Goal: Task Accomplishment & Management: Use online tool/utility

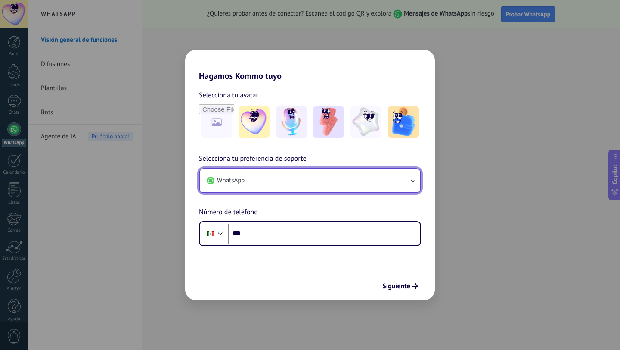
click at [317, 175] on button "WhatsApp" at bounding box center [310, 180] width 221 height 23
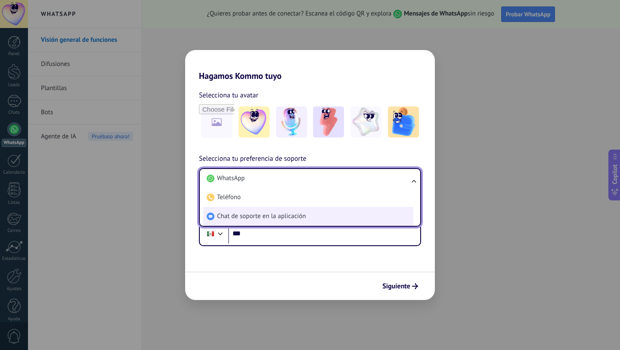
click at [304, 212] on li "Chat de soporte en la aplicación" at bounding box center [308, 216] width 210 height 19
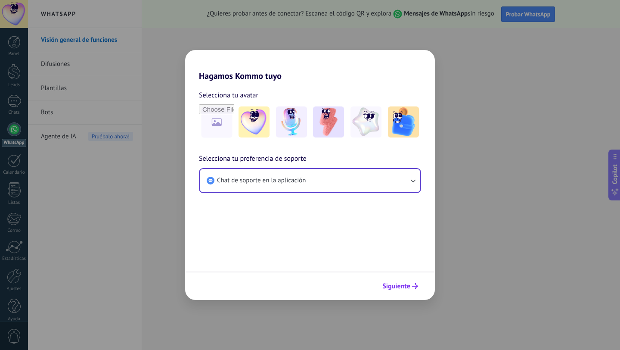
click at [393, 283] on span "Siguiente" at bounding box center [397, 286] width 28 height 6
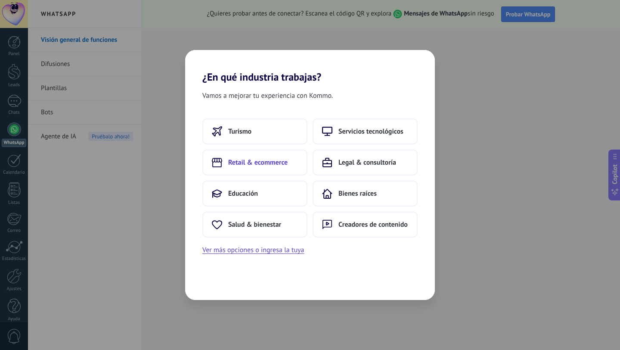
click at [297, 166] on button "Retail & ecommerce" at bounding box center [255, 163] width 105 height 26
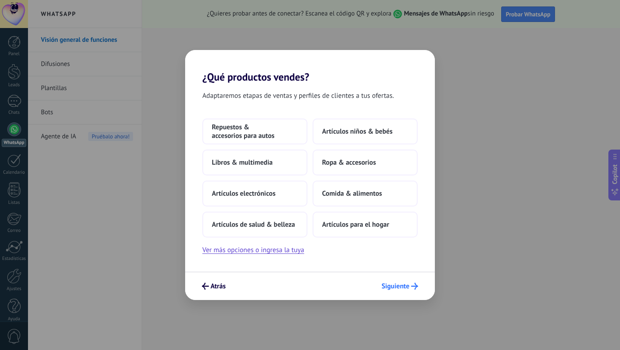
click at [390, 283] on span "Siguiente" at bounding box center [396, 286] width 28 height 6
click at [289, 248] on button "Ver más opciones o ingresa la tuya" at bounding box center [254, 249] width 102 height 11
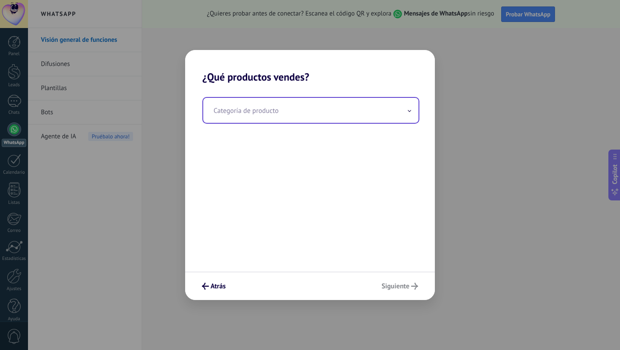
click at [330, 111] on input "text" at bounding box center [310, 110] width 215 height 25
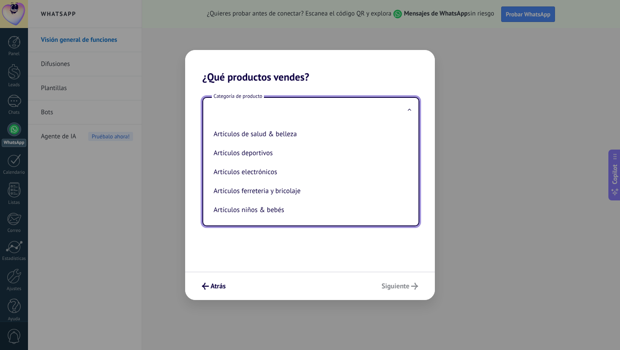
scroll to position [197, 0]
click at [384, 64] on h2 "¿Qué productos vendes?" at bounding box center [310, 66] width 250 height 33
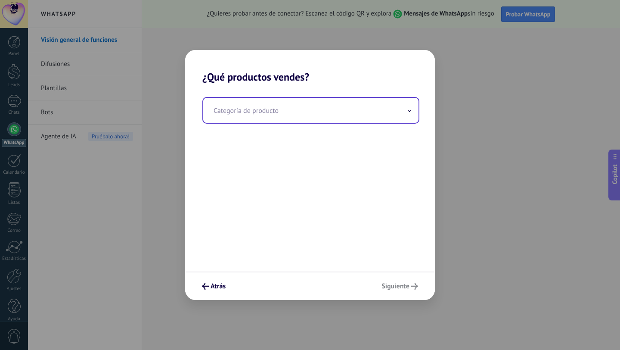
click at [359, 115] on input "text" at bounding box center [310, 110] width 215 height 25
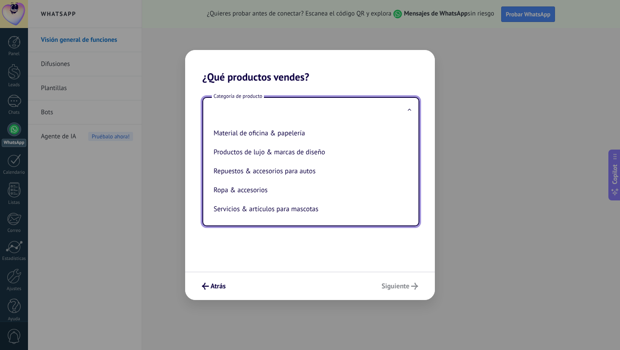
scroll to position [0, 0]
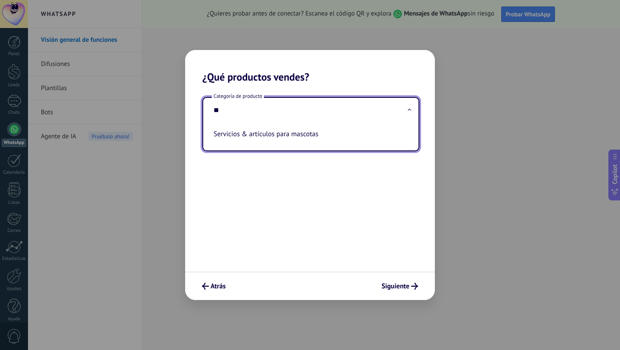
type input "*"
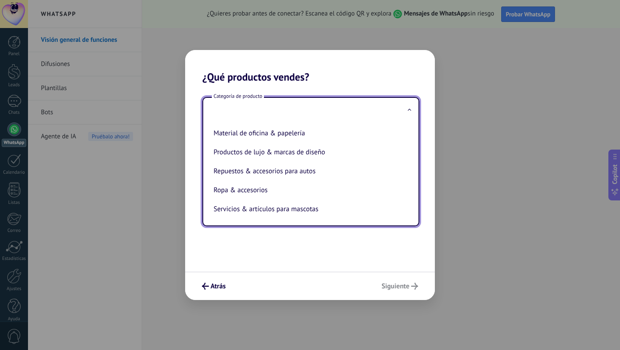
scroll to position [197, 0]
click at [321, 275] on div "Atrás Siguiente" at bounding box center [310, 285] width 250 height 28
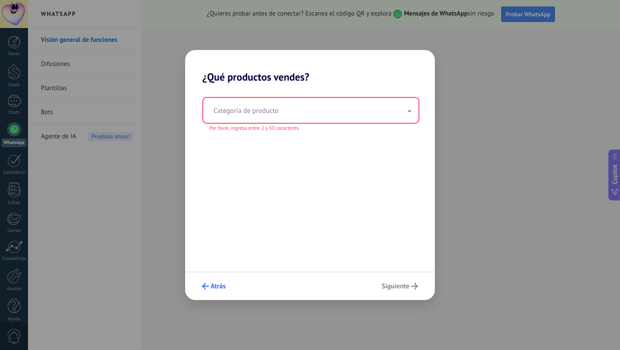
click at [221, 285] on span "Atrás" at bounding box center [218, 286] width 15 height 6
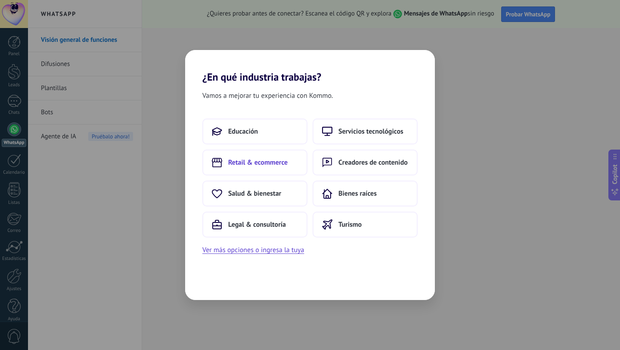
click at [292, 165] on button "Retail & ecommerce" at bounding box center [255, 163] width 105 height 26
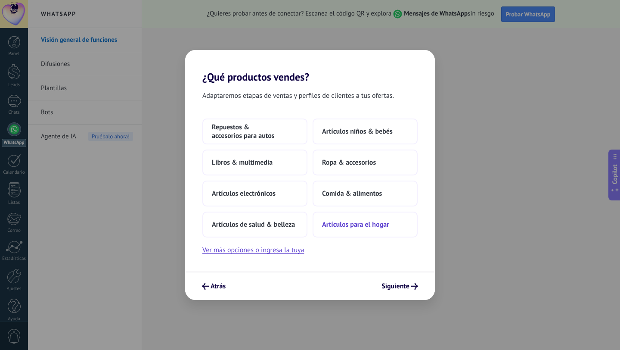
click at [377, 227] on span "Artículos para el hogar" at bounding box center [355, 224] width 67 height 9
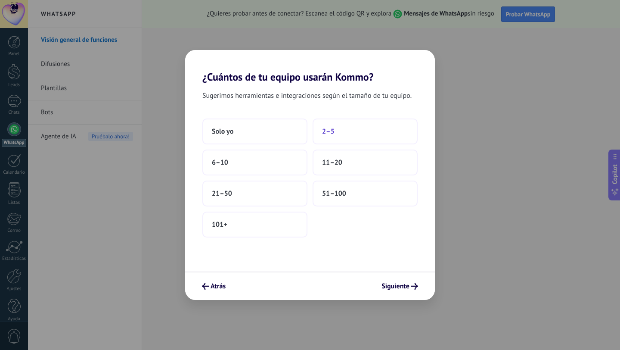
click at [330, 131] on span "2–5" at bounding box center [328, 131] width 12 height 9
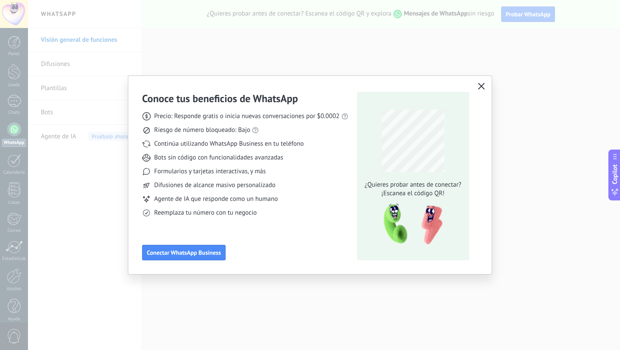
click at [481, 86] on use "button" at bounding box center [481, 86] width 6 height 6
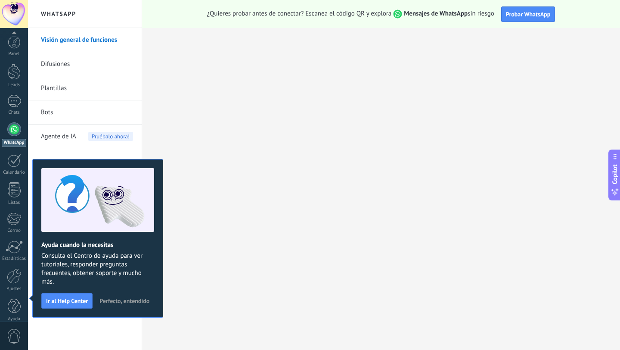
scroll to position [9, 0]
click at [119, 299] on span "Perfecto, entendido" at bounding box center [125, 301] width 50 height 6
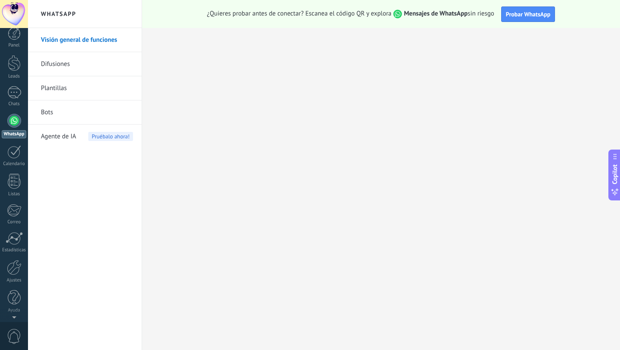
scroll to position [0, 0]
click at [13, 101] on div at bounding box center [14, 101] width 14 height 12
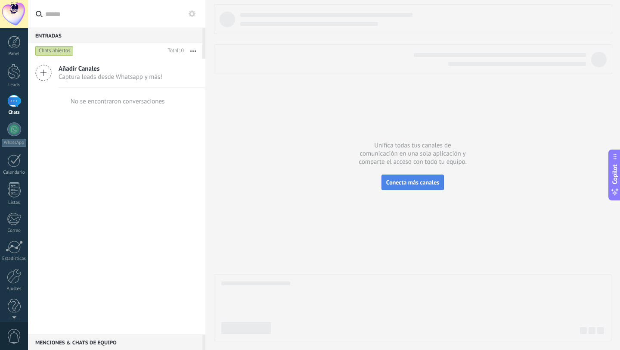
click at [389, 190] on button "Conecta más canales" at bounding box center [413, 182] width 62 height 16
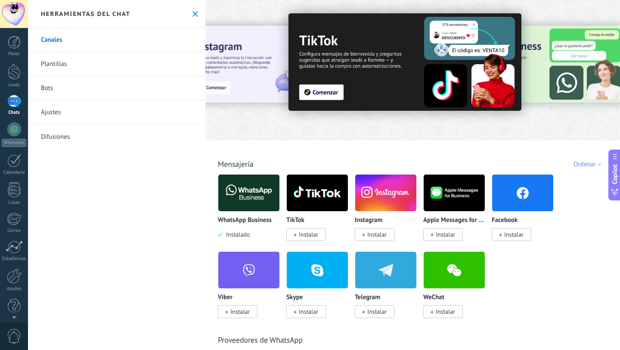
click at [581, 166] on div "Ordenar" at bounding box center [589, 164] width 31 height 8
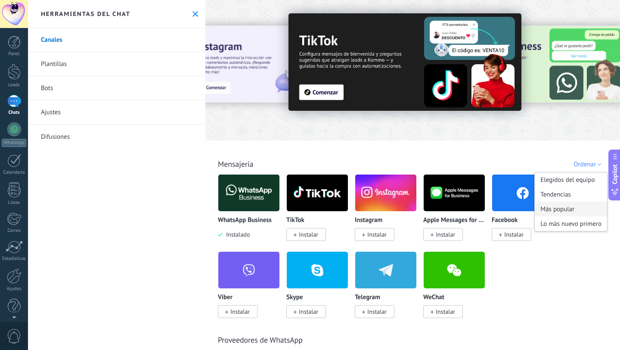
click at [567, 213] on div "Más popular" at bounding box center [571, 209] width 72 height 15
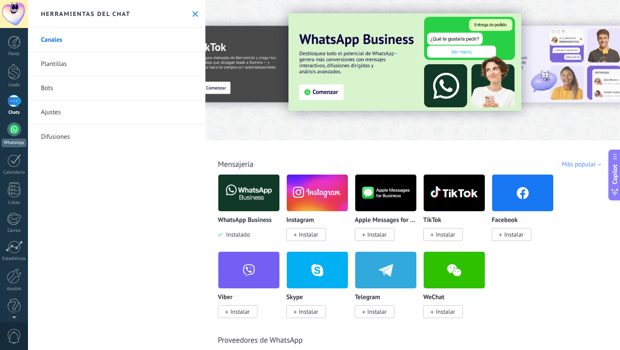
click at [11, 132] on div at bounding box center [14, 129] width 14 height 14
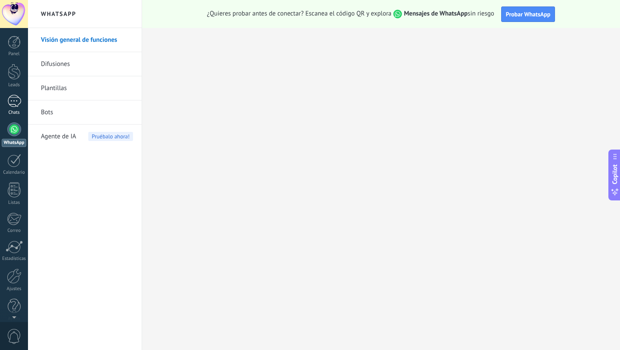
click at [14, 97] on div at bounding box center [14, 101] width 14 height 12
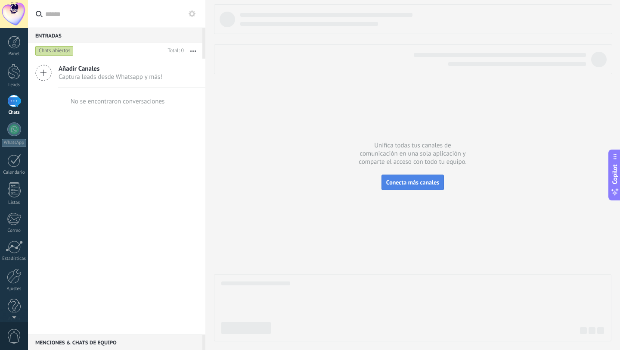
click at [400, 185] on span "Conecta más canales" at bounding box center [412, 182] width 53 height 8
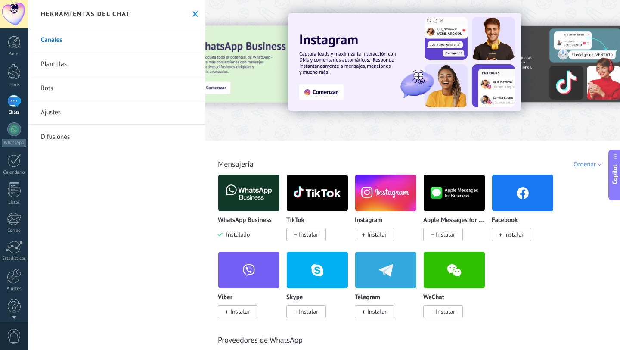
click at [594, 162] on div "Ordenar" at bounding box center [589, 164] width 31 height 8
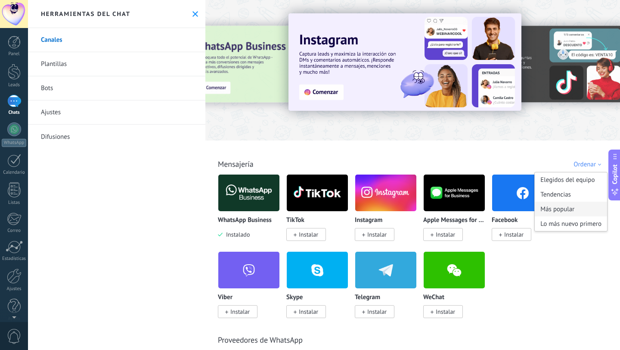
click at [562, 208] on div "Más popular" at bounding box center [571, 209] width 72 height 15
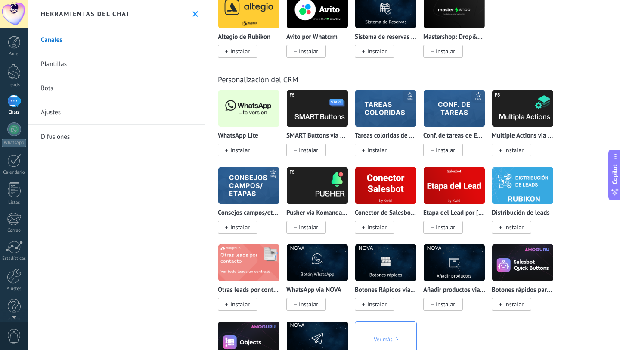
scroll to position [2104, 0]
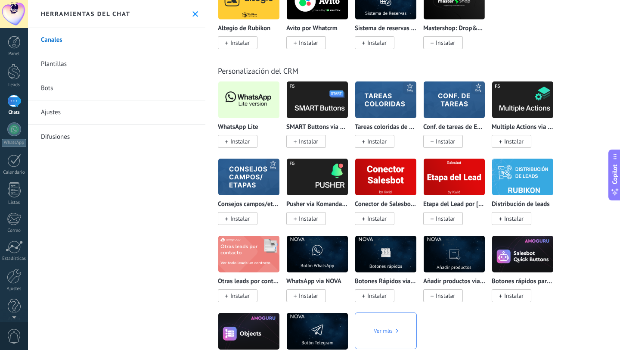
click at [245, 145] on span "Instalar" at bounding box center [240, 141] width 19 height 8
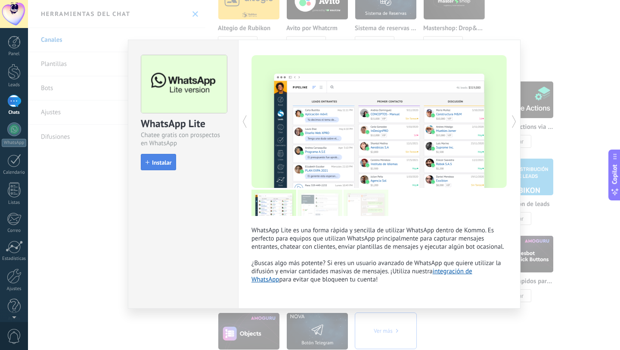
click at [169, 161] on span "Instalar" at bounding box center [161, 162] width 19 height 6
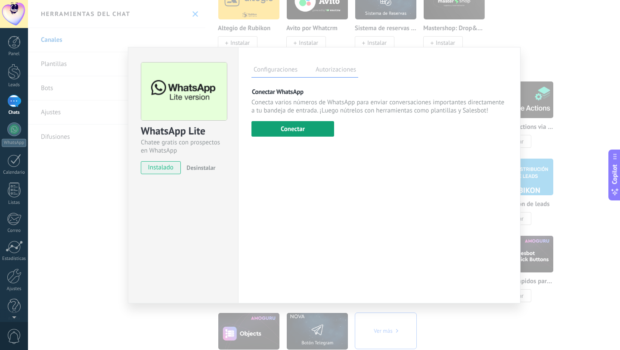
click at [311, 129] on button "Conectar" at bounding box center [293, 129] width 83 height 16
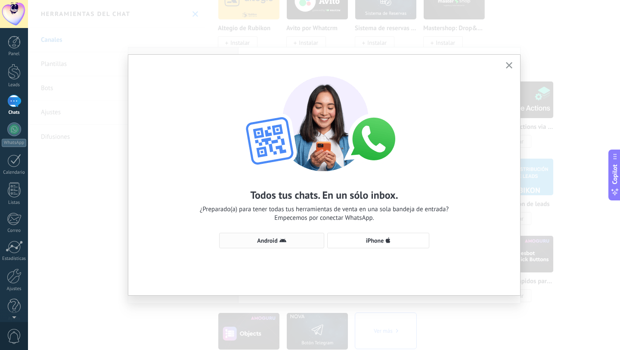
click at [297, 244] on button "Android" at bounding box center [271, 241] width 105 height 16
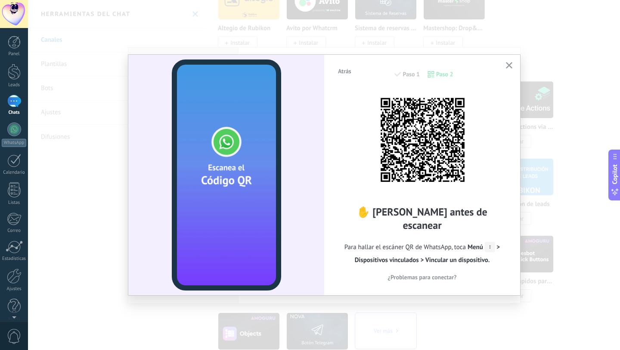
click at [414, 72] on div "Atrás Paso 1 Paso 2" at bounding box center [422, 79] width 170 height 22
click at [511, 66] on icon "button" at bounding box center [509, 65] width 6 height 6
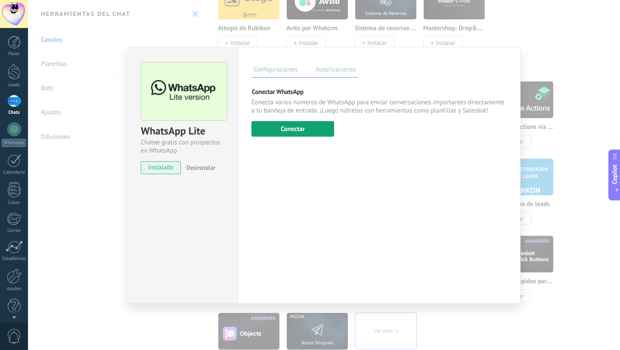
click at [312, 124] on button "Conectar" at bounding box center [293, 129] width 83 height 16
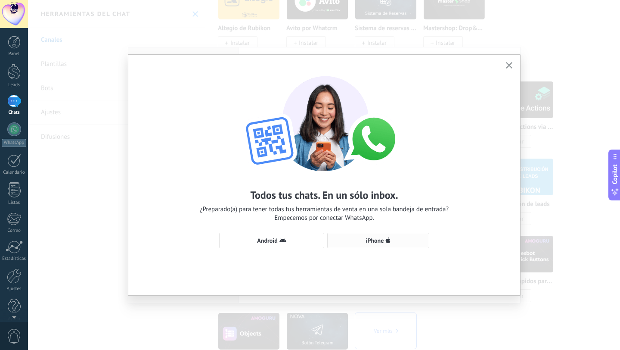
click at [366, 243] on span "iPhone" at bounding box center [375, 240] width 18 height 6
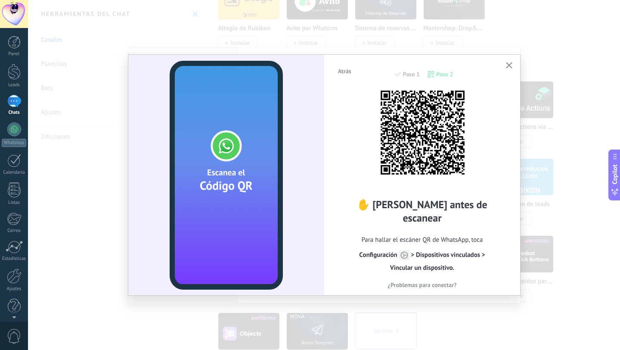
click at [511, 64] on use "button" at bounding box center [509, 65] width 6 height 6
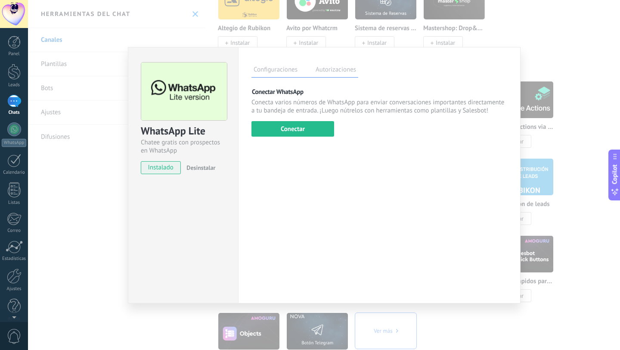
click at [318, 137] on div "Configuraciones Autorizaciones Esta pestaña registra a los usuarios que han con…" at bounding box center [379, 175] width 283 height 256
click at [323, 130] on button "Conectar" at bounding box center [293, 129] width 83 height 16
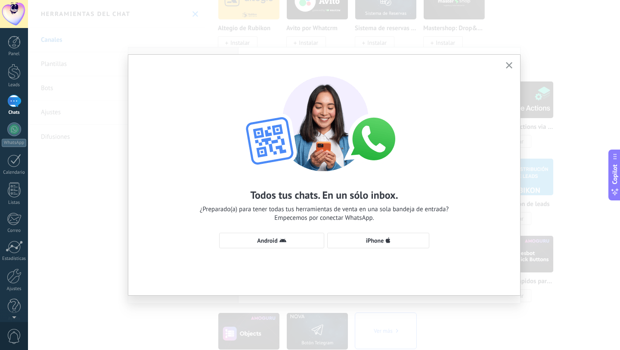
drag, startPoint x: 434, startPoint y: 190, endPoint x: 367, endPoint y: 213, distance: 70.8
click at [424, 191] on div "Todos tus chats. En un sólo inbox. ¿Preparado(a) para tener todas tus herramien…" at bounding box center [324, 205] width 249 height 34
click at [296, 243] on span "Android" at bounding box center [272, 240] width 96 height 7
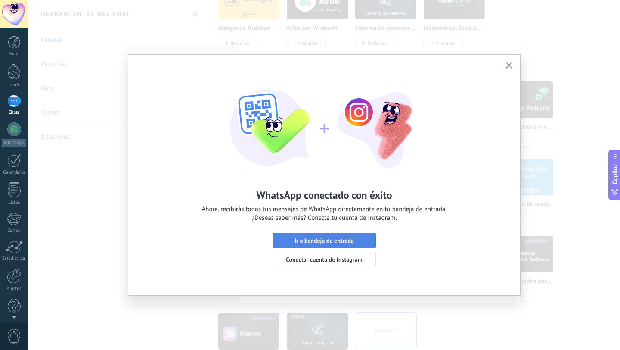
click at [318, 243] on span "Ir a bandeja de entrada" at bounding box center [324, 240] width 59 height 6
